Goal: Transaction & Acquisition: Purchase product/service

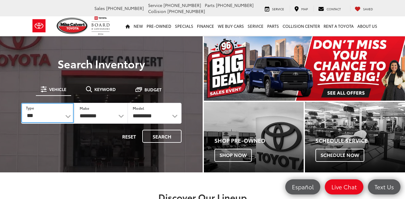
click at [66, 117] on select "*** *** **** *********" at bounding box center [47, 113] width 53 height 20
select select "******"
click at [21, 103] on select "*** *** **** *********" at bounding box center [47, 113] width 53 height 21
select select "******"
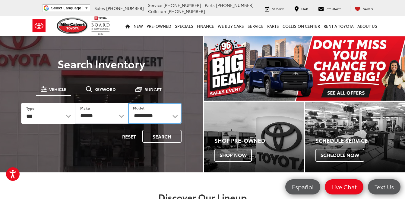
click at [176, 116] on select "**********" at bounding box center [154, 113] width 53 height 21
select select "**********"
click at [128, 103] on select "**********" at bounding box center [154, 113] width 53 height 21
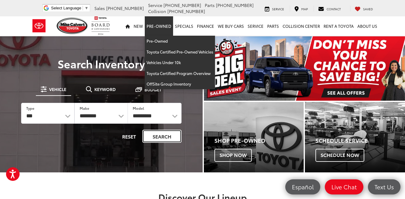
click at [162, 132] on button "Search" at bounding box center [161, 135] width 39 height 13
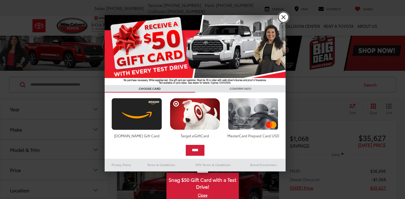
click at [282, 17] on link "X" at bounding box center [284, 17] width 10 height 10
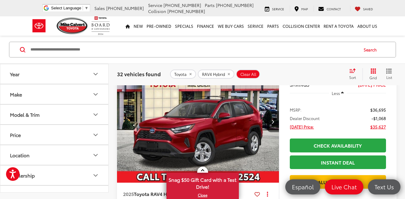
scroll to position [30, 0]
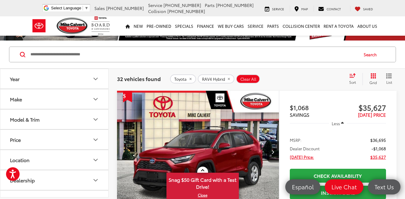
click at [353, 80] on span "Sort" at bounding box center [352, 81] width 7 height 5
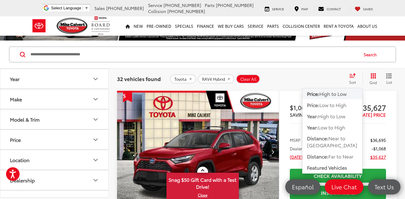
click at [335, 107] on span "Low to High" at bounding box center [333, 104] width 27 height 7
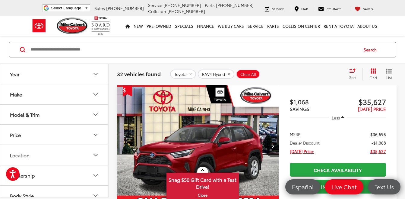
scroll to position [936, 0]
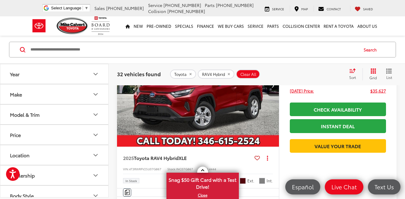
click at [262, 123] on img "2025 Toyota RAV4 Hybrid XLE 0" at bounding box center [198, 85] width 163 height 122
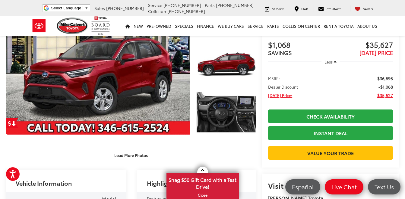
scroll to position [91, 0]
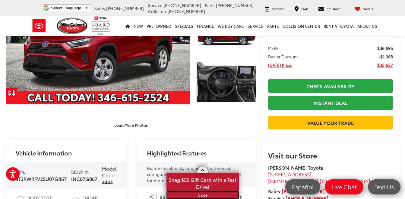
click at [200, 197] on link "X" at bounding box center [202, 194] width 71 height 7
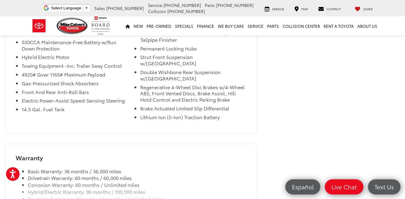
scroll to position [497, 0]
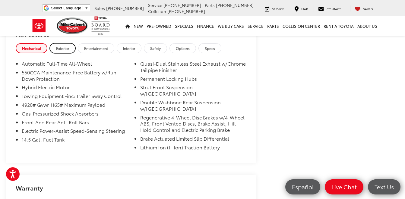
click at [59, 47] on span "Exterior" at bounding box center [62, 48] width 13 height 5
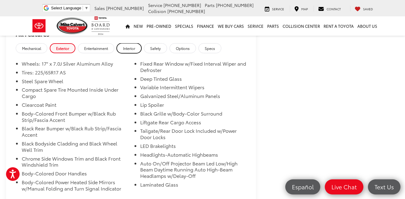
click at [133, 50] on span "Interior" at bounding box center [129, 48] width 12 height 5
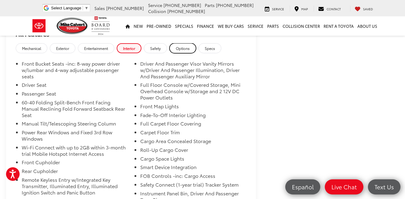
click at [180, 52] on link "Options" at bounding box center [183, 48] width 27 height 10
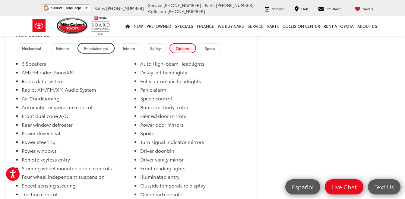
click at [97, 50] on span "Entertainment" at bounding box center [96, 48] width 24 height 5
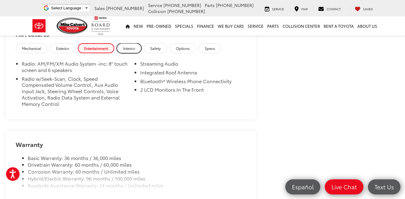
click at [136, 49] on link "Interior" at bounding box center [129, 48] width 25 height 10
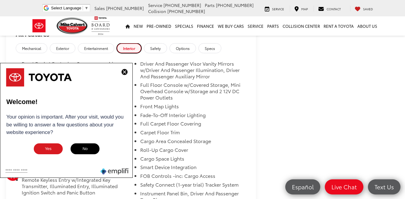
scroll to position [527, 0]
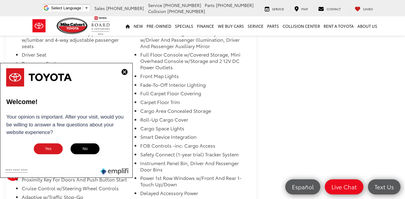
click at [122, 72] on img at bounding box center [125, 72] width 6 height 6
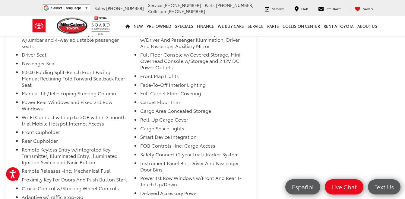
scroll to position [436, 0]
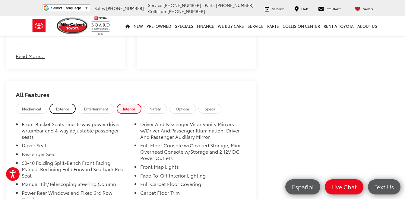
click at [57, 107] on span "Exterior" at bounding box center [62, 108] width 13 height 5
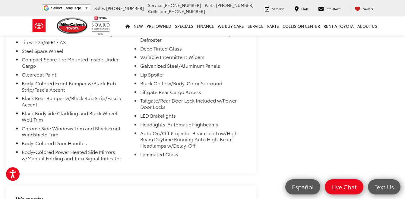
scroll to position [497, 0]
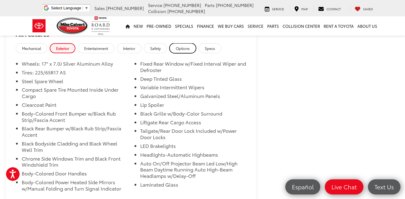
click at [183, 49] on span "Options" at bounding box center [183, 48] width 14 height 5
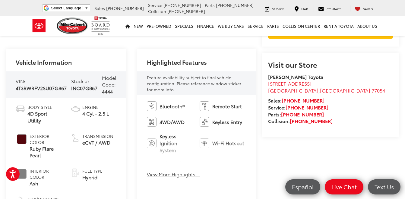
scroll to position [211, 0]
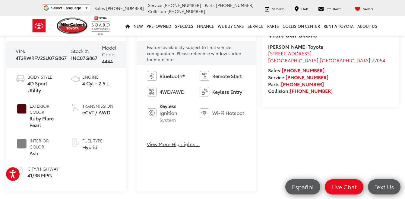
click at [185, 145] on button "View More Highlights..." at bounding box center [173, 143] width 53 height 7
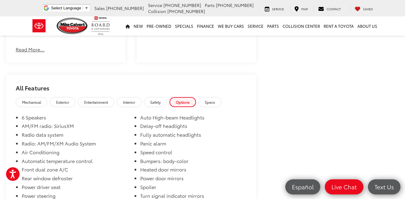
scroll to position [453, 0]
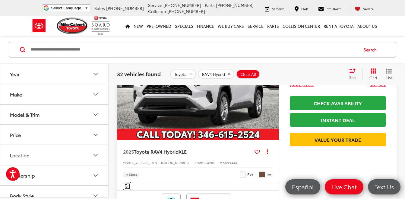
scroll to position [1122, 0]
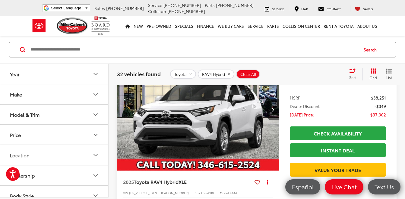
click at [192, 129] on img "2025 Toyota RAV4 Hybrid XLE 0" at bounding box center [198, 109] width 163 height 122
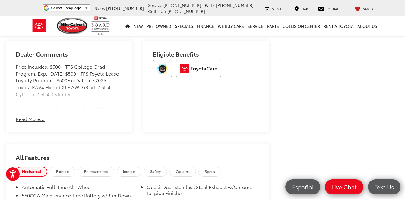
scroll to position [392, 0]
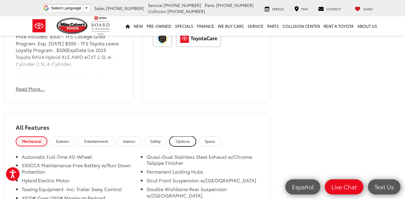
click at [183, 143] on span "Options" at bounding box center [183, 140] width 14 height 5
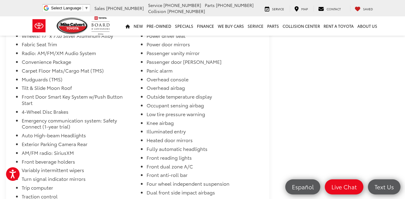
scroll to position [483, 0]
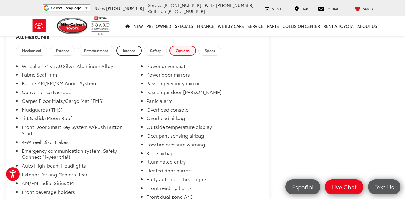
click at [130, 53] on span "Interior" at bounding box center [129, 50] width 12 height 5
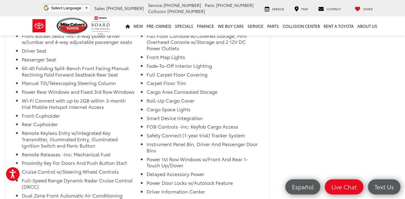
scroll to position [453, 0]
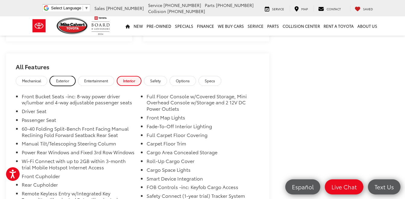
click at [62, 83] on span "Exterior" at bounding box center [62, 80] width 13 height 5
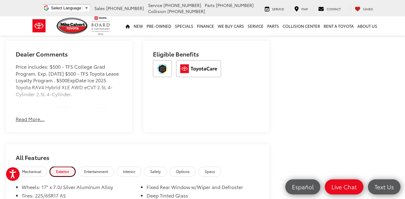
scroll to position [332, 0]
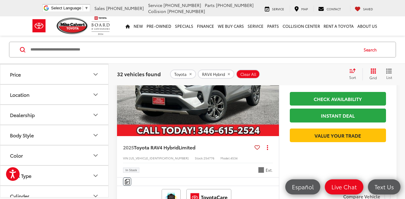
scroll to position [1725, 0]
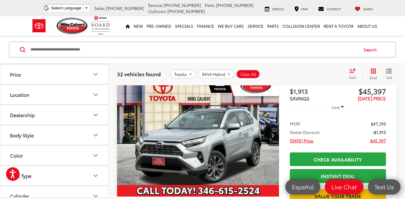
click at [228, 112] on img "2025 Toyota RAV4 Hybrid Limited 0" at bounding box center [198, 135] width 163 height 122
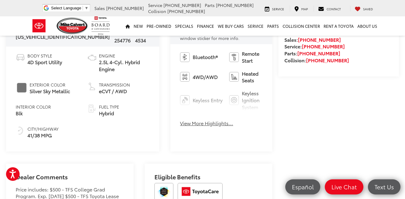
click at [180, 120] on button "View More Highlights..." at bounding box center [206, 123] width 53 height 7
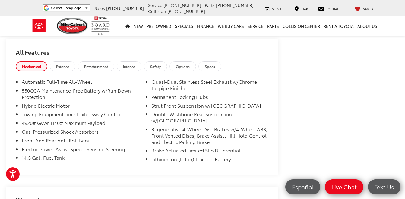
scroll to position [513, 0]
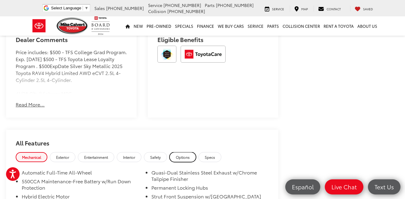
click at [182, 152] on link "Options" at bounding box center [183, 157] width 27 height 10
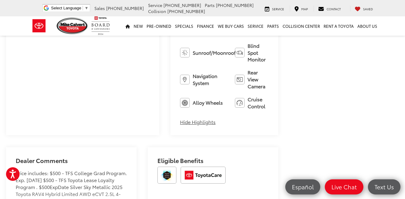
scroll to position [362, 0]
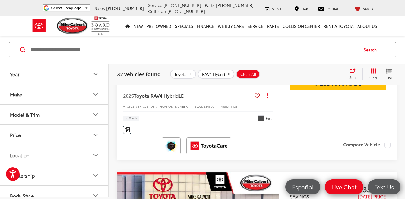
scroll to position [669, 0]
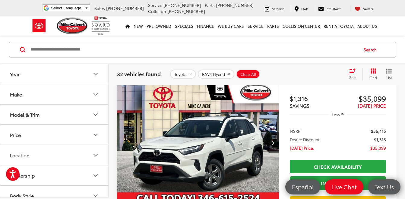
click at [371, 70] on icon "Grid View" at bounding box center [373, 70] width 5 height 5
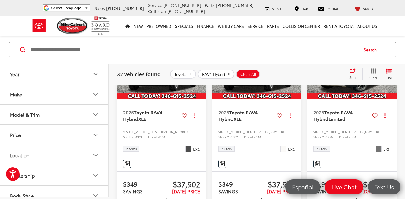
scroll to position [820, 0]
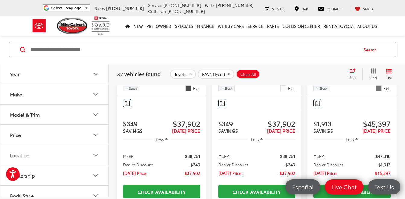
click at [144, 46] on input "Search by Make, Model, or Keyword" at bounding box center [194, 49] width 328 height 14
type input "**********"
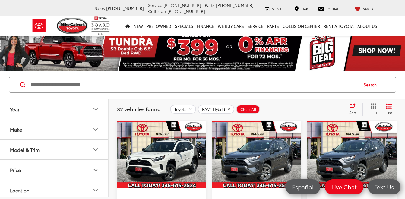
click at [98, 150] on icon "Model & Trim" at bounding box center [95, 149] width 7 height 7
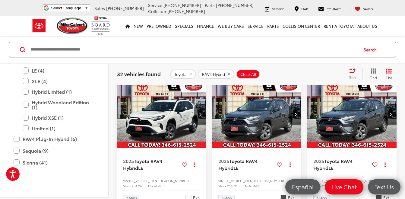
scroll to position [328, 0]
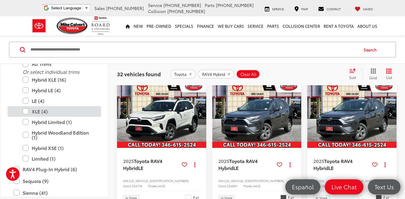
click at [42, 113] on label "XLE (4)" at bounding box center [59, 111] width 72 height 11
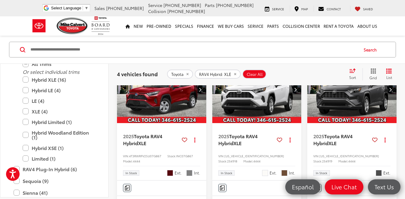
scroll to position [5, 0]
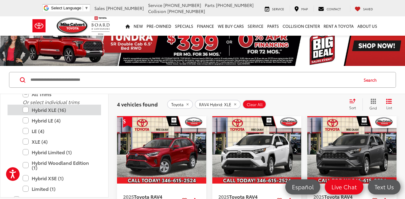
click at [46, 110] on label "Hybrid XLE (16)" at bounding box center [59, 109] width 72 height 11
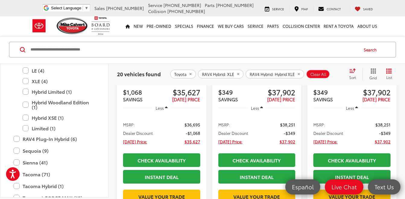
scroll to position [60, 0]
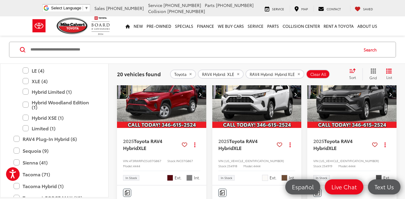
click at [352, 72] on icon "Select sort value" at bounding box center [352, 71] width 5 height 4
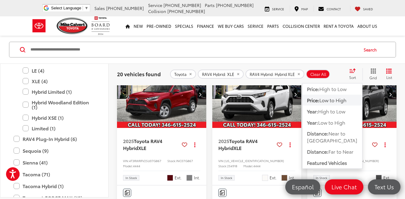
click at [332, 101] on span "Low to High" at bounding box center [333, 99] width 27 height 7
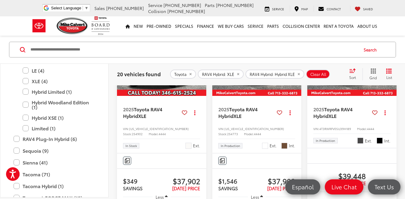
scroll to position [397, 0]
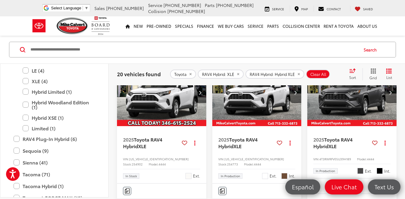
click at [376, 126] on img "2025 Toyota RAV4 Hybrid Hybrid XLE 0" at bounding box center [352, 93] width 90 height 68
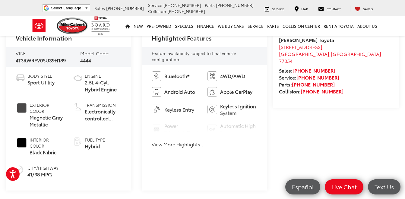
click at [199, 142] on button "View More Highlights..." at bounding box center [178, 144] width 53 height 7
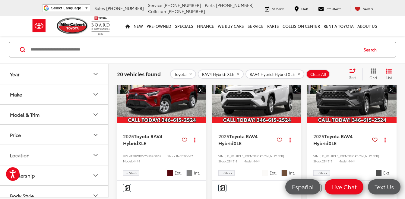
click at [178, 113] on img "2025 Toyota RAV4 Hybrid XLE 0" at bounding box center [162, 90] width 90 height 68
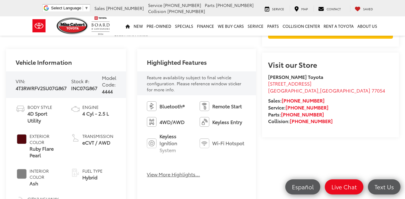
click at [168, 176] on button "View More Highlights..." at bounding box center [173, 174] width 53 height 7
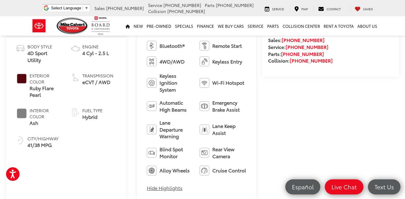
scroll to position [211, 0]
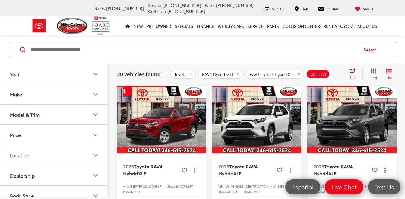
click at [337, 142] on img "2025 Toyota RAV4 Hybrid XLE 0" at bounding box center [352, 120] width 90 height 68
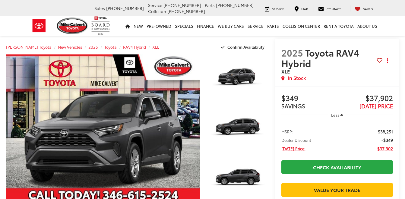
scroll to position [181, 0]
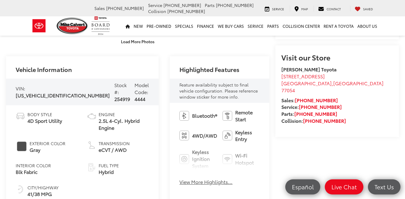
click at [180, 178] on button "View More Highlights..." at bounding box center [206, 181] width 53 height 7
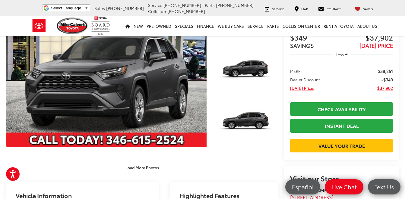
scroll to position [30, 0]
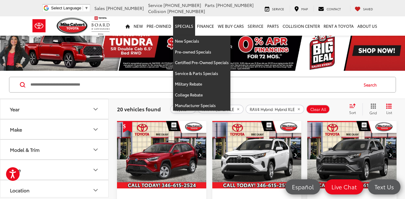
click at [185, 26] on link "Specials" at bounding box center [184, 25] width 22 height 19
click at [192, 41] on link "New Specials" at bounding box center [201, 41] width 57 height 11
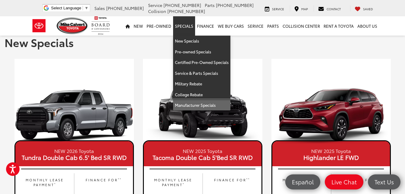
click at [193, 107] on link "Manufacturer Specials" at bounding box center [201, 105] width 57 height 11
click at [184, 103] on link "Manufacturer Specials" at bounding box center [201, 105] width 57 height 11
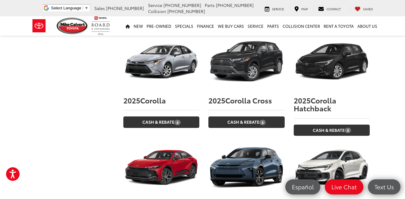
scroll to position [600, 0]
